Goal: Information Seeking & Learning: Learn about a topic

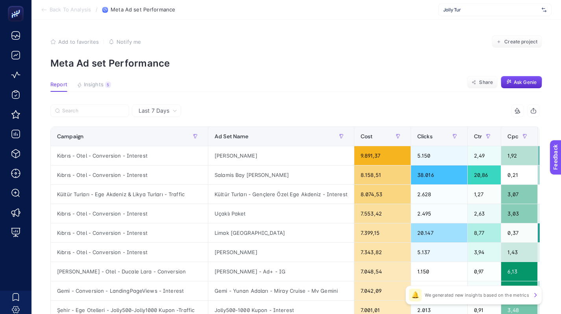
click at [444, 12] on span "Jolly Tur" at bounding box center [491, 10] width 95 height 6
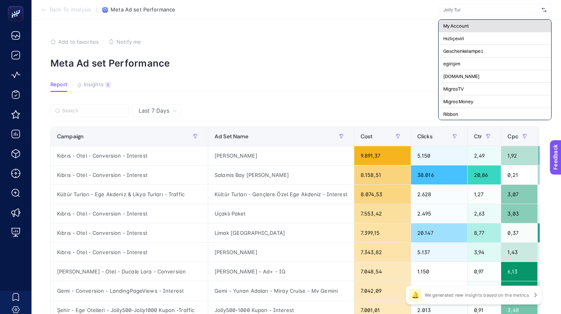
click at [444, 24] on span "My Account" at bounding box center [457, 26] width 26 height 6
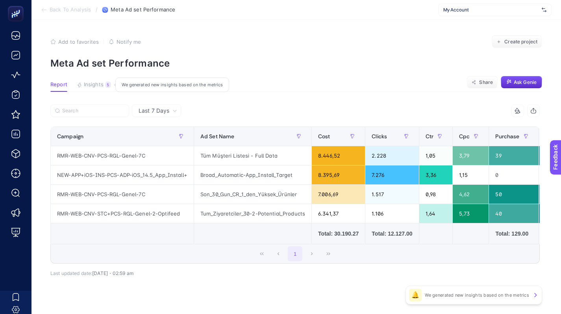
click at [94, 86] on span "Insights" at bounding box center [94, 85] width 20 height 6
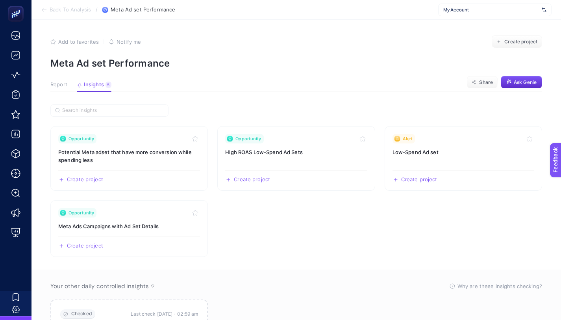
click at [63, 82] on span "Report" at bounding box center [58, 85] width 17 height 6
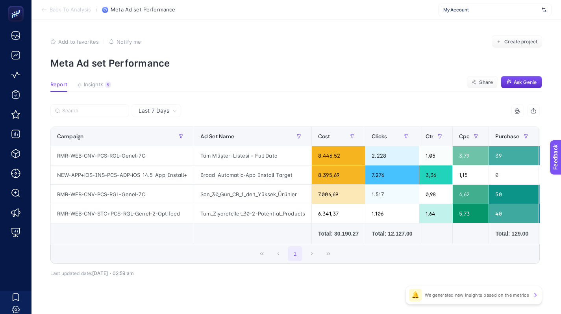
click at [444, 11] on span "My Account" at bounding box center [491, 10] width 95 height 6
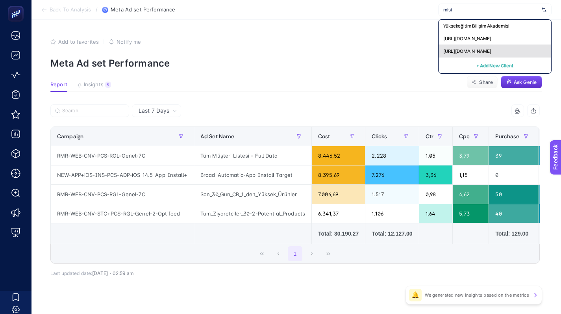
type input "misi"
click at [444, 51] on span "[URL][DOMAIN_NAME]" at bounding box center [468, 51] width 48 height 6
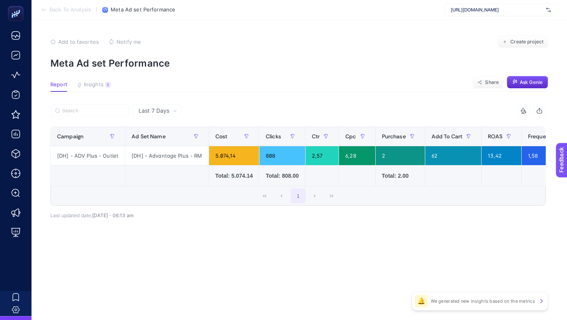
click at [165, 111] on span "Last 7 Days" at bounding box center [154, 111] width 31 height 8
click at [106, 87] on div "5" at bounding box center [108, 85] width 6 height 6
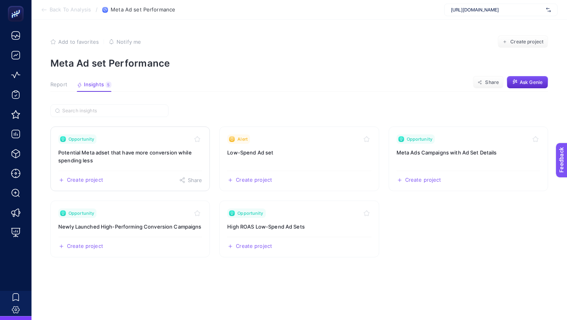
click at [161, 166] on link "Opportunity Potential Meta adset that have more conversion while spending less …" at bounding box center [130, 158] width 160 height 65
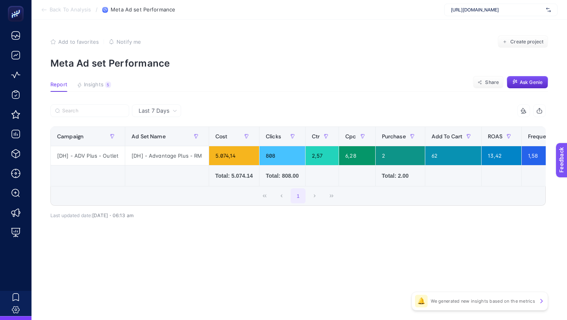
click at [72, 91] on div "Report Insights 5 We generated new insights based on the metrics" at bounding box center [80, 87] width 61 height 10
click at [89, 82] on span "Insights" at bounding box center [94, 85] width 20 height 6
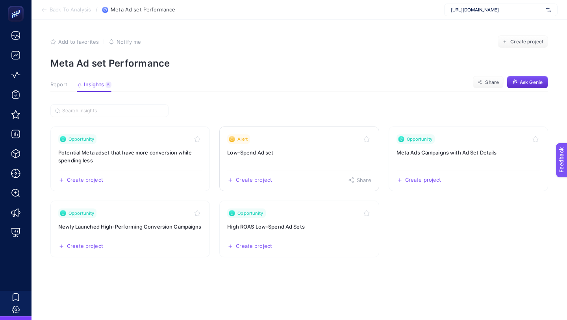
click at [314, 164] on link "Alert Low-Spend Ad set Create project Share" at bounding box center [299, 158] width 160 height 65
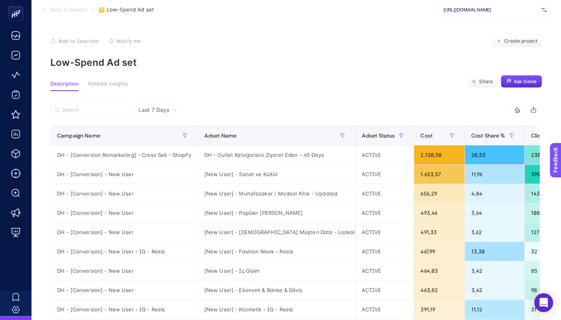
scroll to position [0, 13]
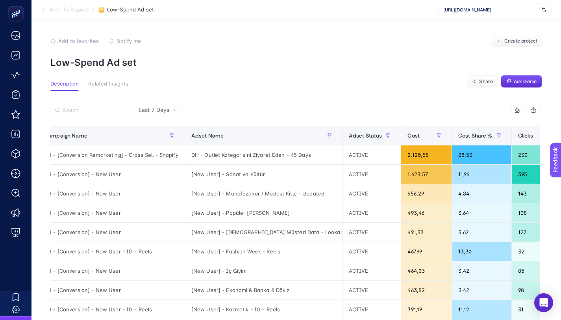
click at [50, 9] on span "Back To Report" at bounding box center [69, 10] width 38 height 6
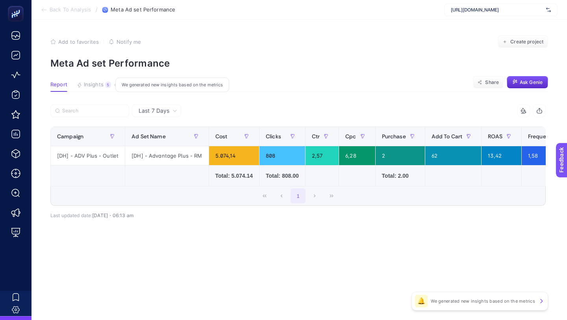
click at [93, 82] on span "Insights" at bounding box center [94, 85] width 20 height 6
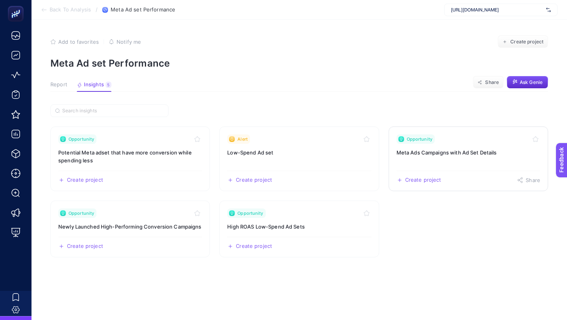
click at [444, 160] on link "Opportunity Meta Ads Campaigns with Ad Set Details Create project Share" at bounding box center [469, 158] width 160 height 65
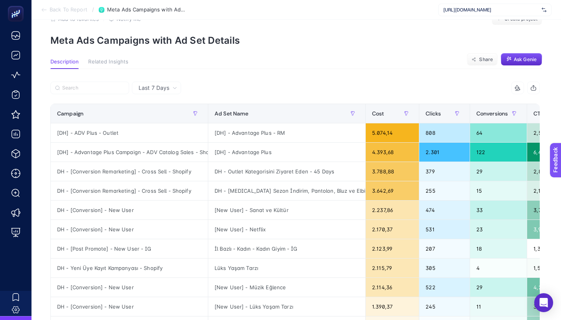
scroll to position [24, 0]
